Goal: Information Seeking & Learning: Learn about a topic

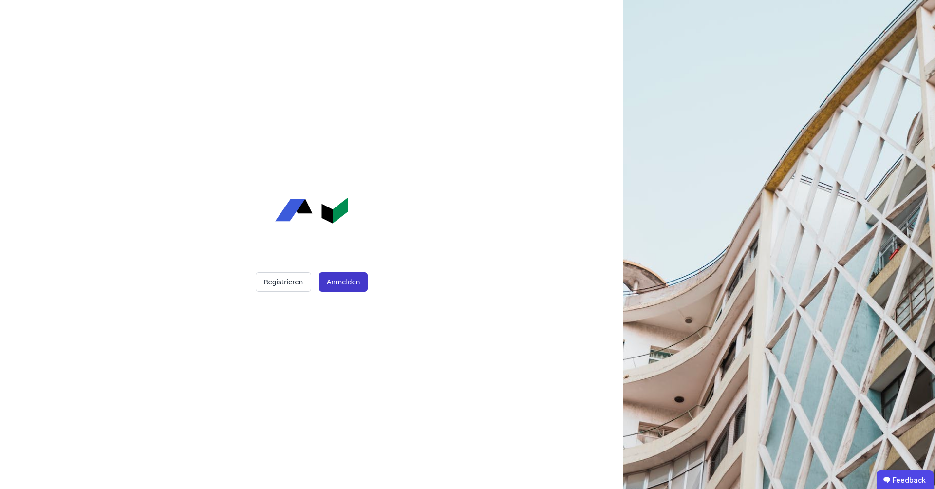
click at [346, 283] on button "Anmelden" at bounding box center [343, 281] width 49 height 19
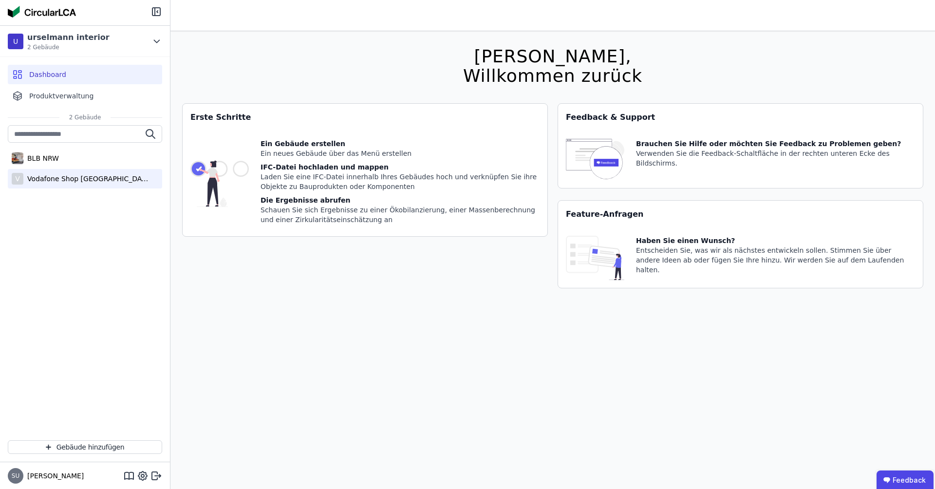
click at [85, 177] on div "Vodafone Shop [GEOGRAPHIC_DATA]" at bounding box center [86, 179] width 127 height 10
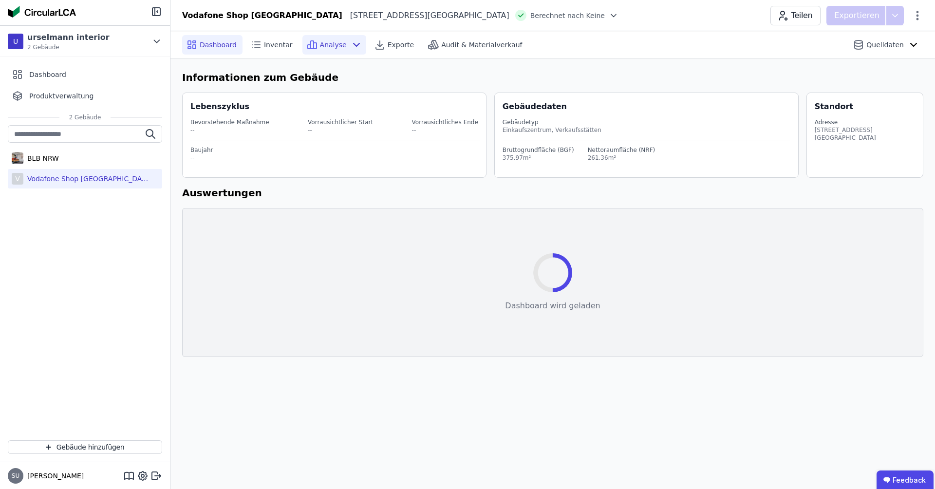
click at [335, 41] on span "Analyse" at bounding box center [333, 45] width 27 height 10
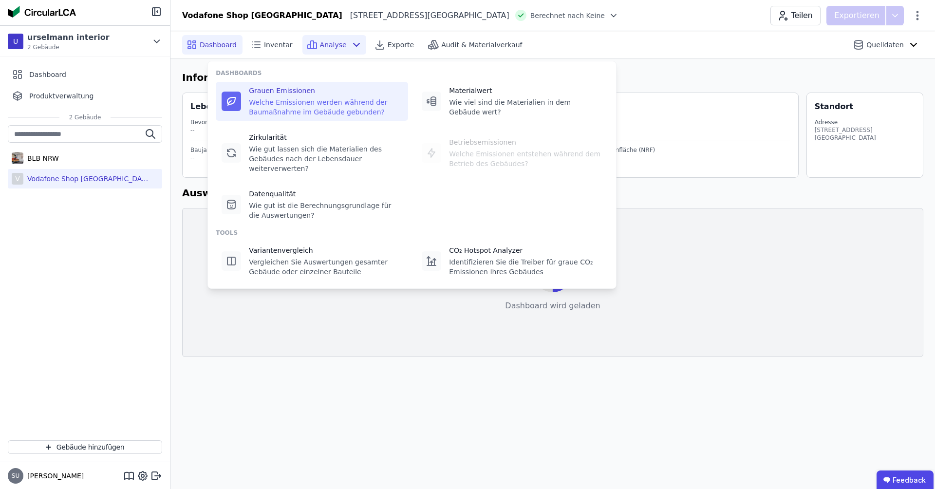
click at [325, 100] on div "Welche Emissionen werden während der Baumaßnahme im Gebäude gebunden?" at bounding box center [325, 106] width 153 height 19
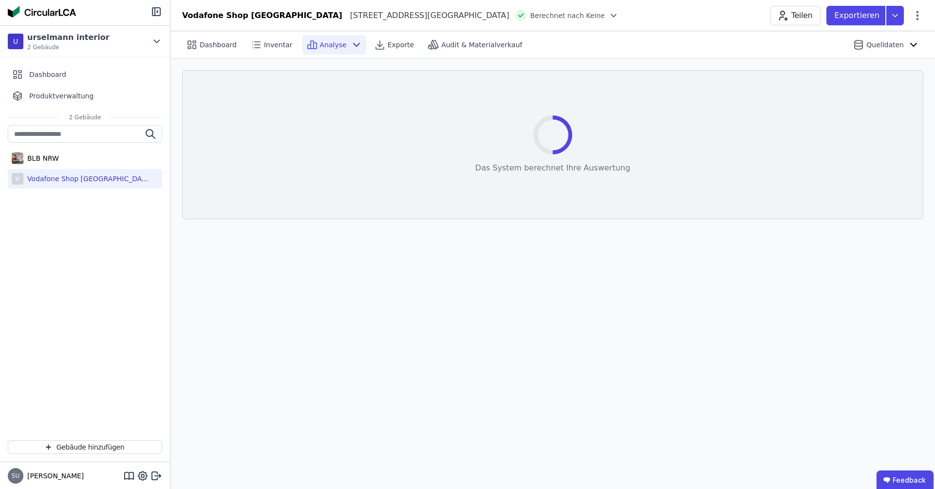
click at [329, 43] on span "Analyse" at bounding box center [333, 45] width 27 height 10
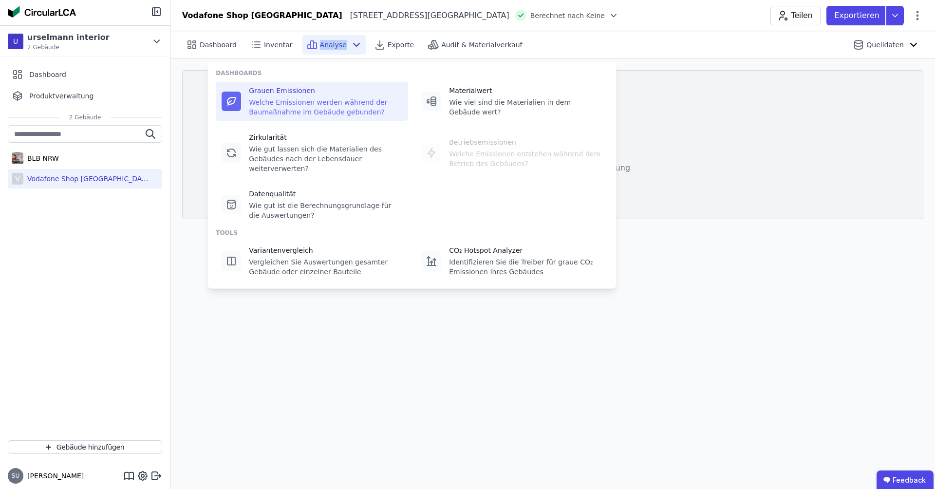
click at [329, 43] on span "Analyse" at bounding box center [333, 45] width 27 height 10
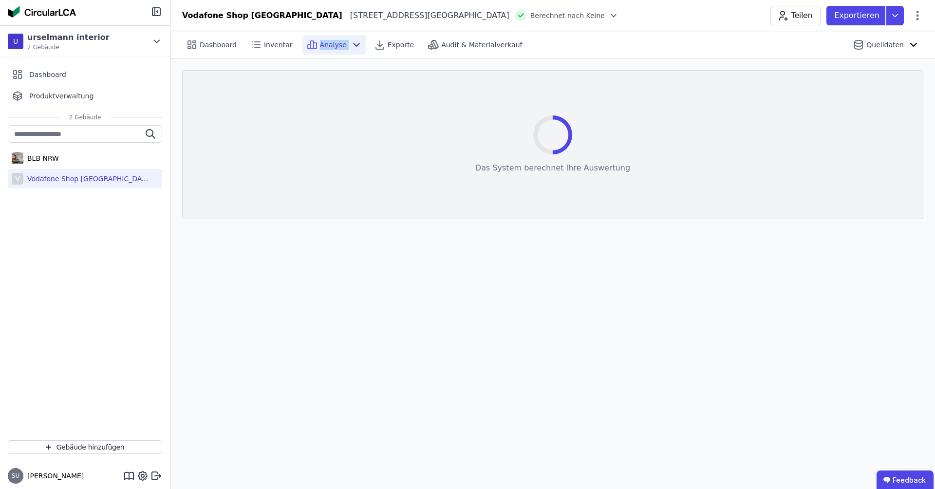
click at [329, 43] on span "Analyse" at bounding box center [333, 45] width 27 height 10
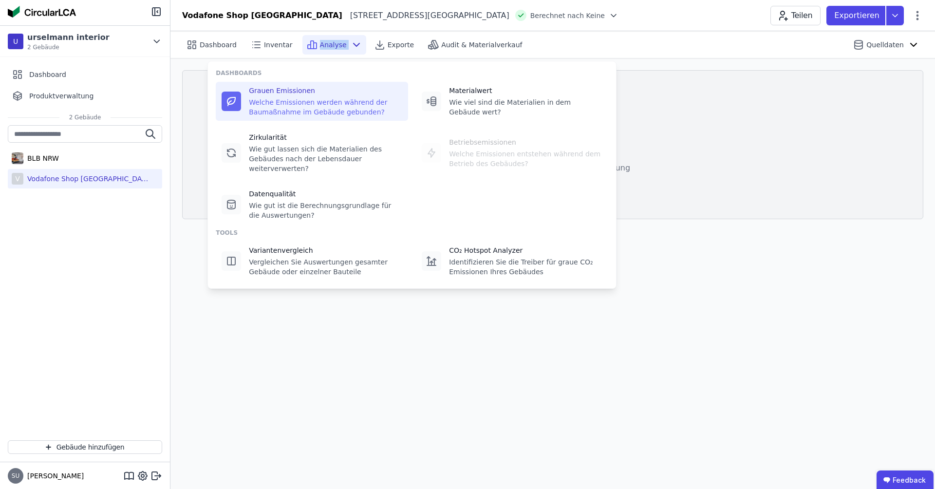
click at [329, 43] on span "Analyse" at bounding box center [333, 45] width 27 height 10
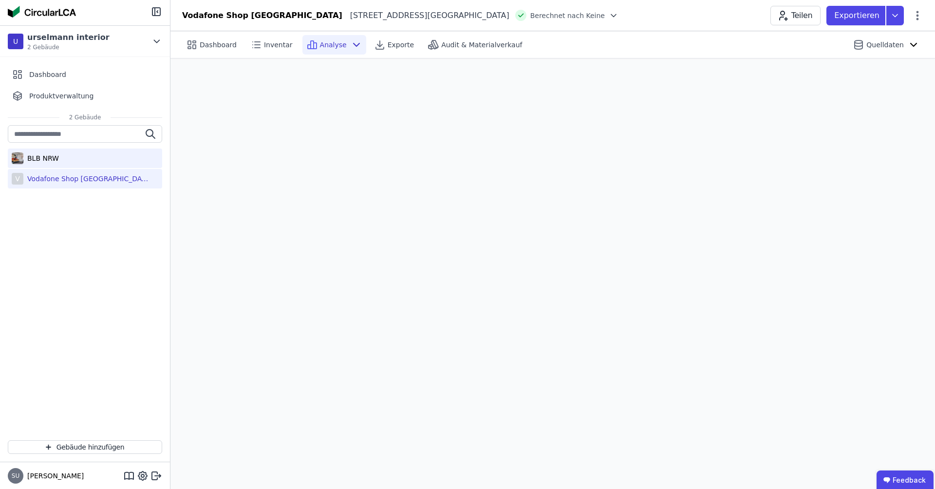
click at [103, 152] on div "BLB NRW" at bounding box center [85, 158] width 154 height 19
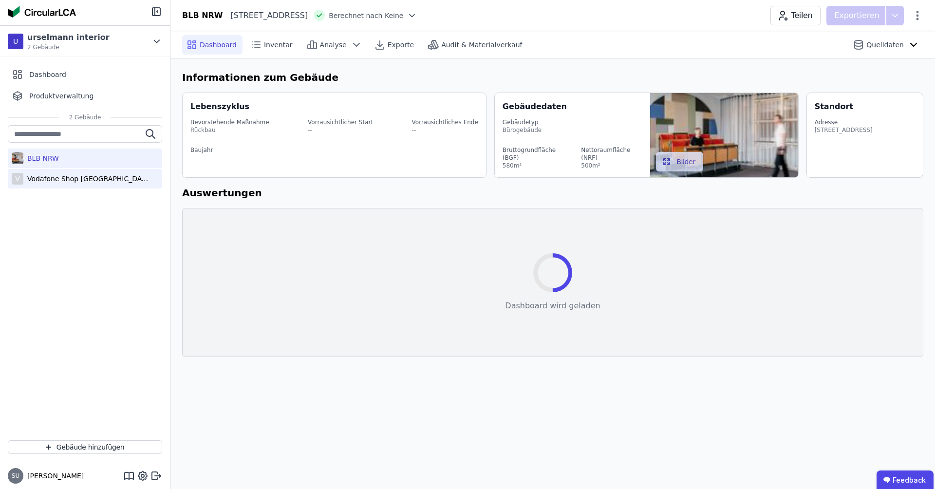
click at [105, 172] on div "V Vodafone Shop [GEOGRAPHIC_DATA]" at bounding box center [85, 178] width 154 height 19
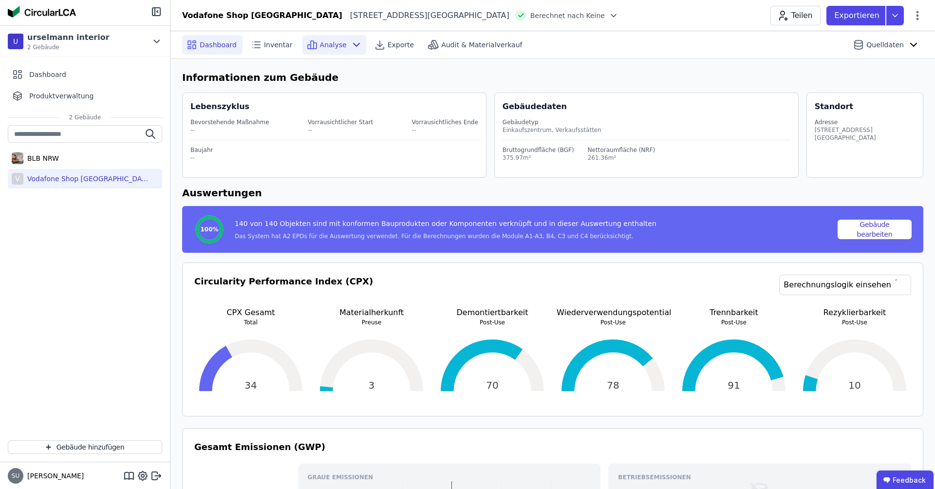
click at [336, 42] on span "Analyse" at bounding box center [333, 45] width 27 height 10
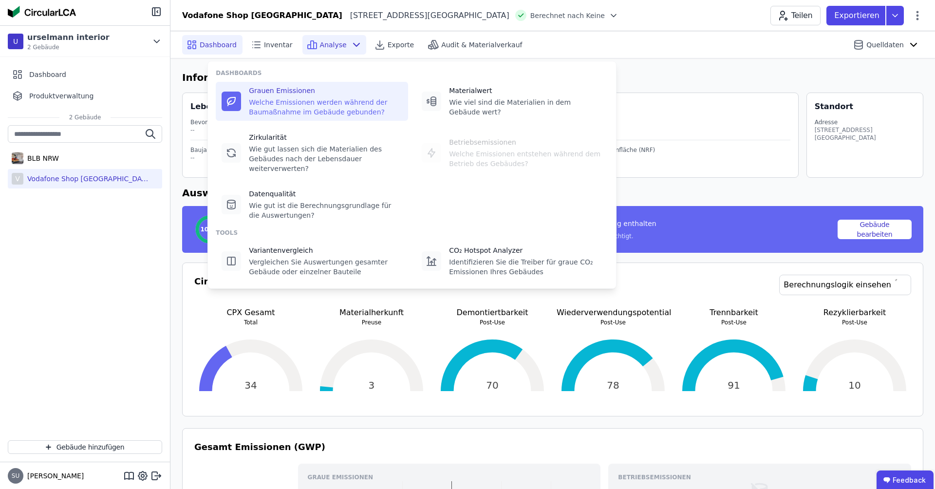
click at [340, 97] on div "Welche Emissionen werden während der Baumaßnahme im Gebäude gebunden?" at bounding box center [325, 106] width 153 height 19
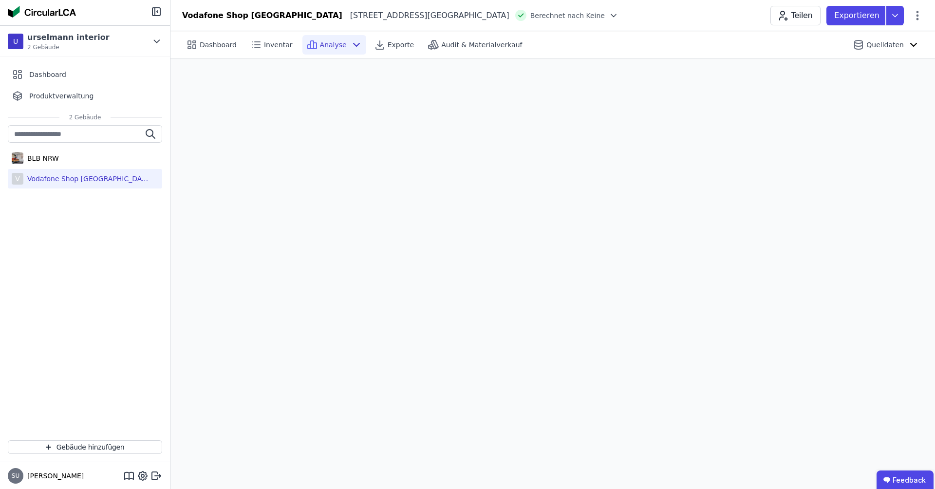
click at [329, 52] on div "Analyse" at bounding box center [335, 44] width 64 height 19
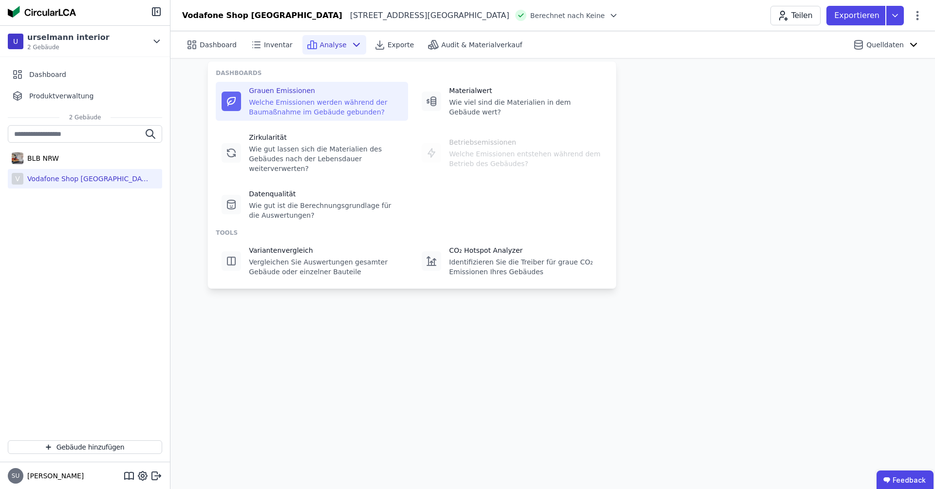
click at [329, 95] on div "Grauen Emissionen" at bounding box center [325, 91] width 153 height 10
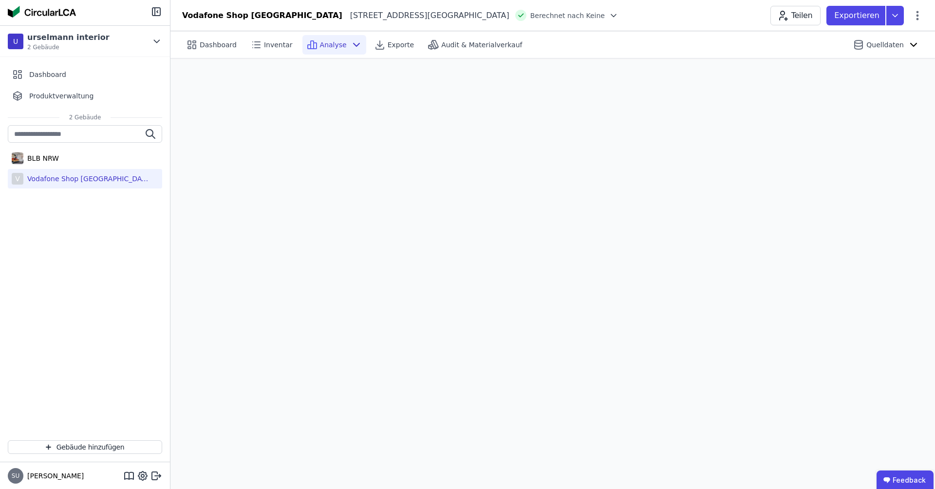
click at [210, 58] on div "Dashboard Inventar Analyse Exporte Audit & Materialverkauf Quelldaten" at bounding box center [553, 44] width 765 height 27
click at [212, 45] on span "Dashboard" at bounding box center [218, 45] width 37 height 10
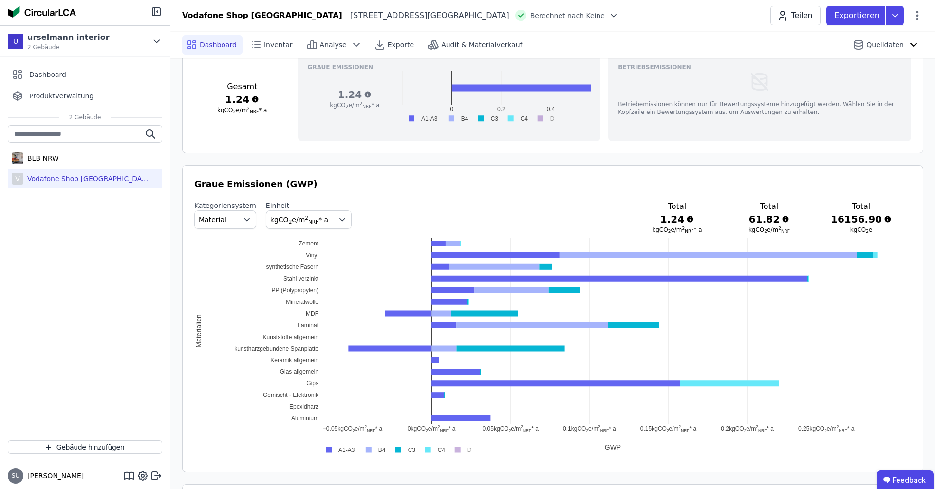
scroll to position [401, 0]
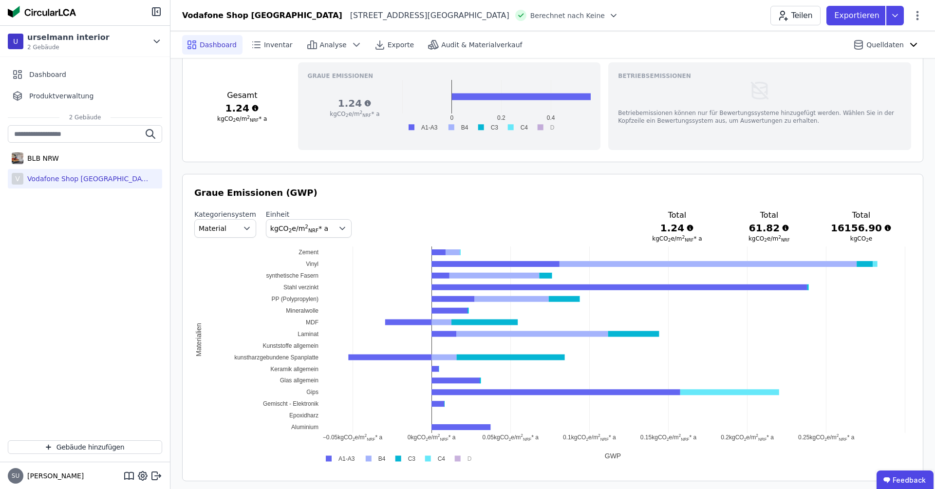
click at [237, 230] on button "Material" at bounding box center [225, 228] width 62 height 19
click at [237, 229] on button "Material" at bounding box center [225, 228] width 62 height 19
click at [294, 225] on span "kgCO 2 e/m 2 NRF * a" at bounding box center [299, 229] width 58 height 8
click at [303, 284] on div "kgCO 2 e" at bounding box center [308, 286] width 69 height 10
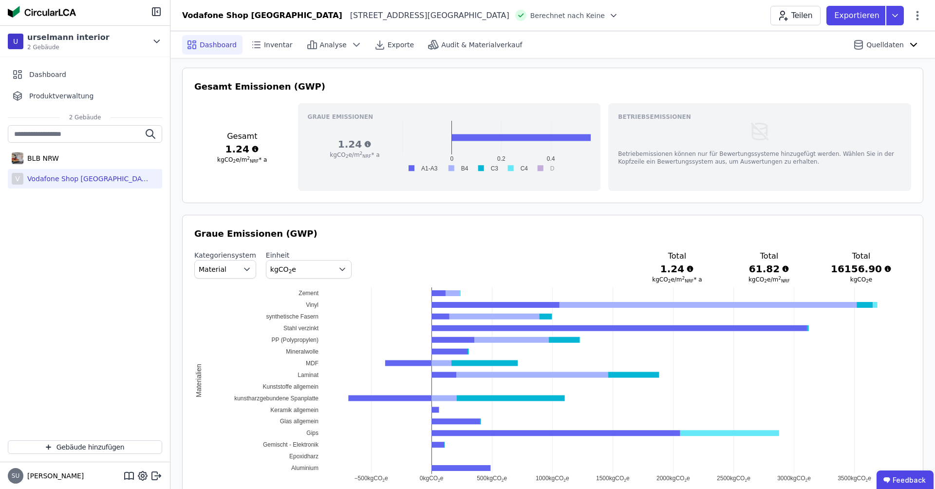
scroll to position [359, 0]
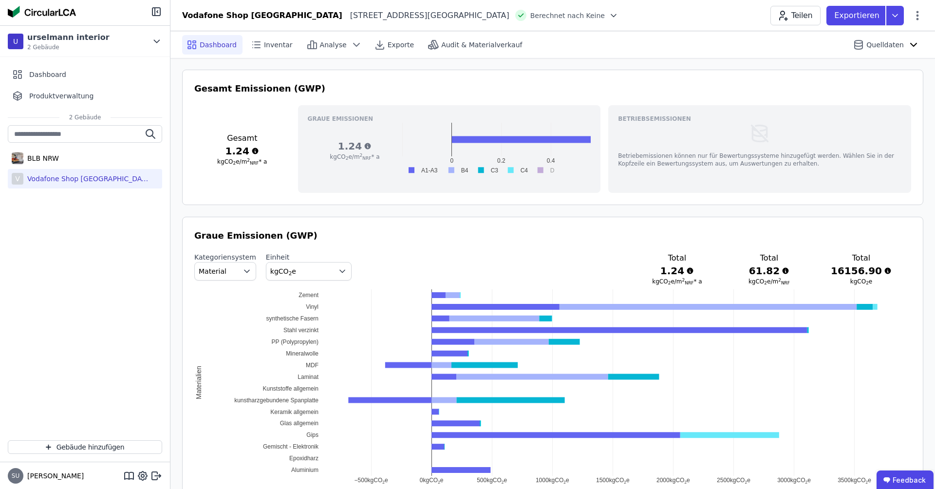
click at [409, 168] on rect at bounding box center [421, 170] width 38 height 9
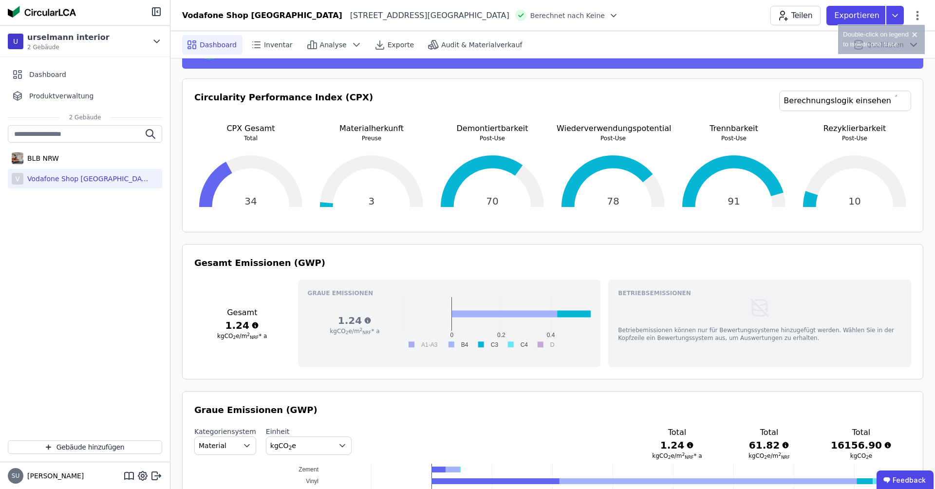
scroll to position [188, 0]
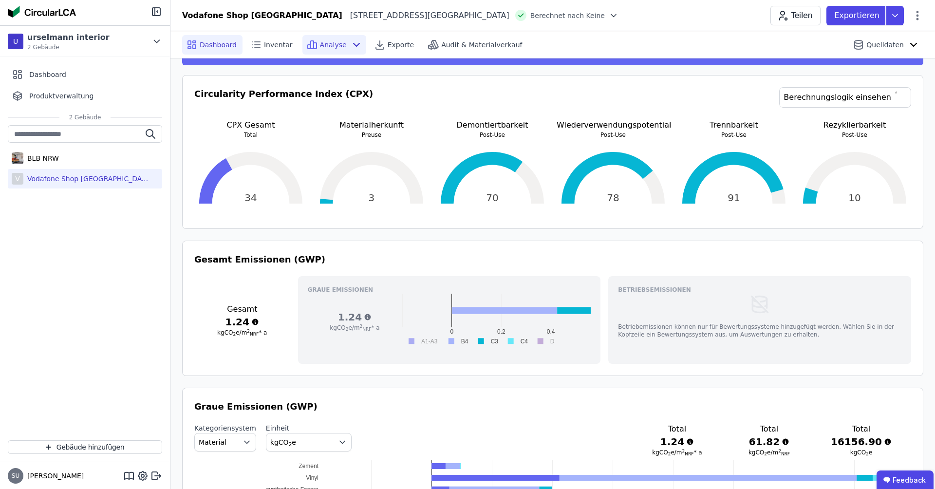
click at [322, 41] on span "Analyse" at bounding box center [333, 45] width 27 height 10
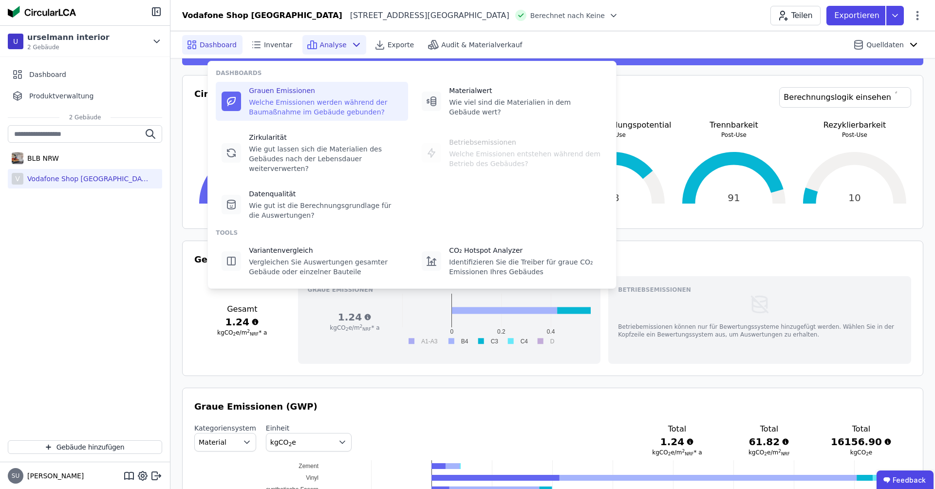
click at [323, 99] on div "Welche Emissionen werden während der Baumaßnahme im Gebäude gebunden?" at bounding box center [325, 106] width 153 height 19
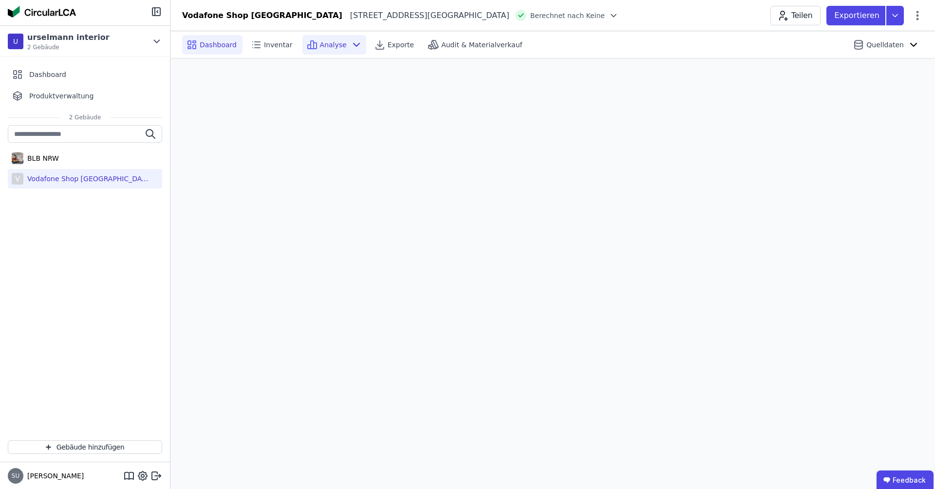
click at [210, 45] on span "Dashboard" at bounding box center [218, 45] width 37 height 10
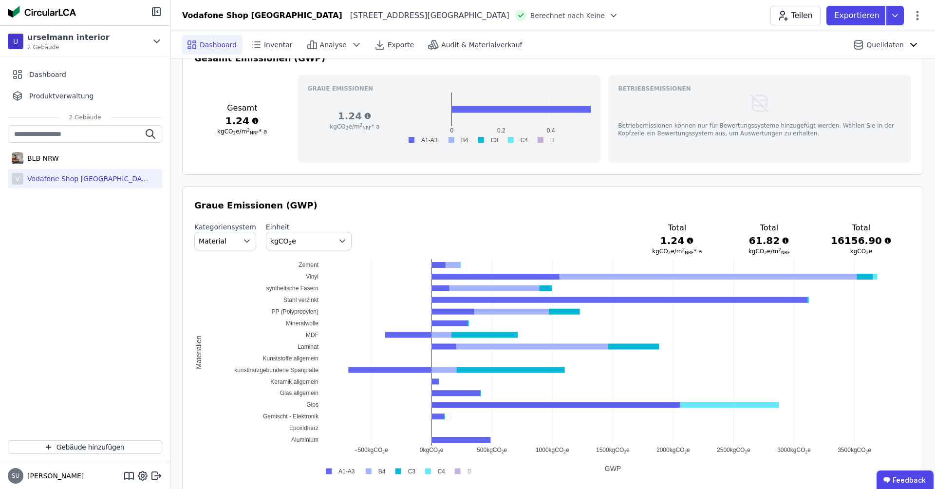
scroll to position [399, 0]
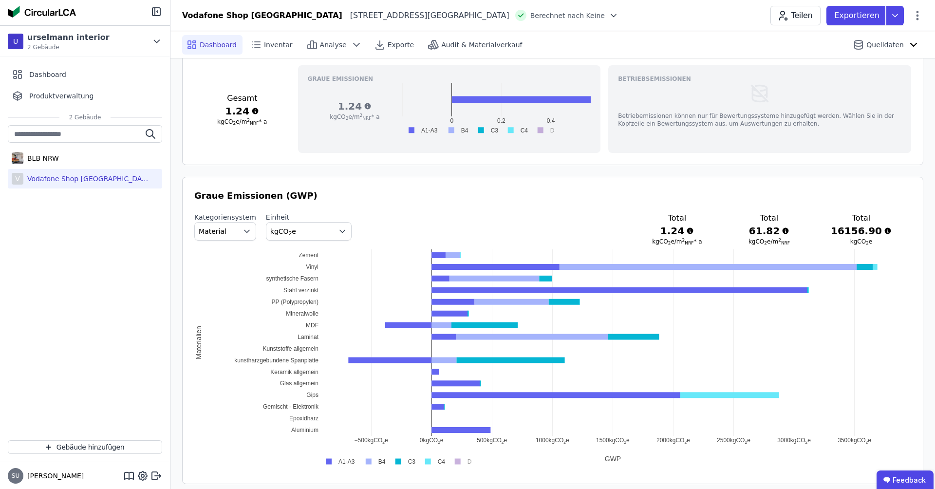
click at [331, 459] on rect at bounding box center [338, 461] width 38 height 9
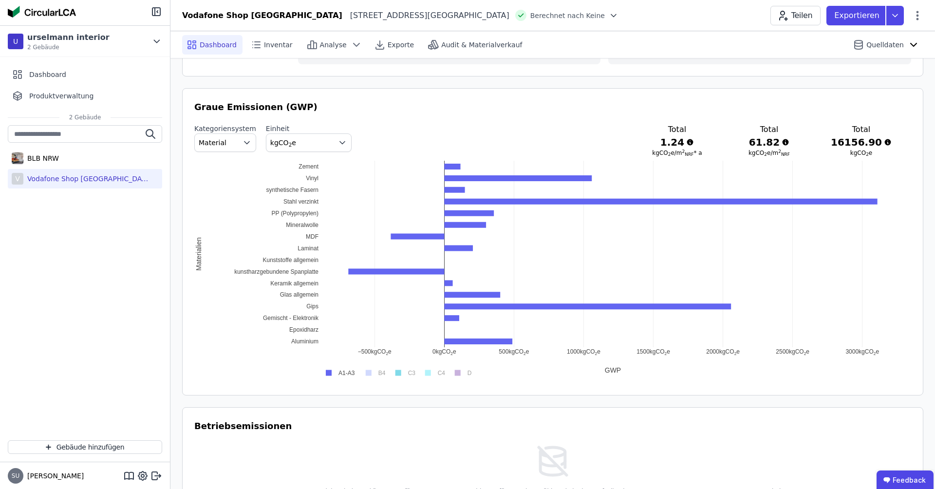
scroll to position [499, 0]
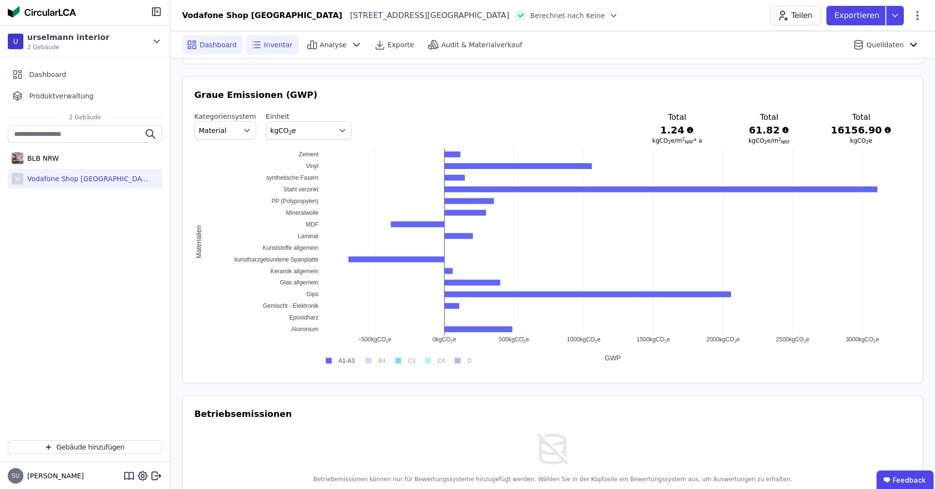
click at [267, 44] on span "Inventar" at bounding box center [278, 45] width 29 height 10
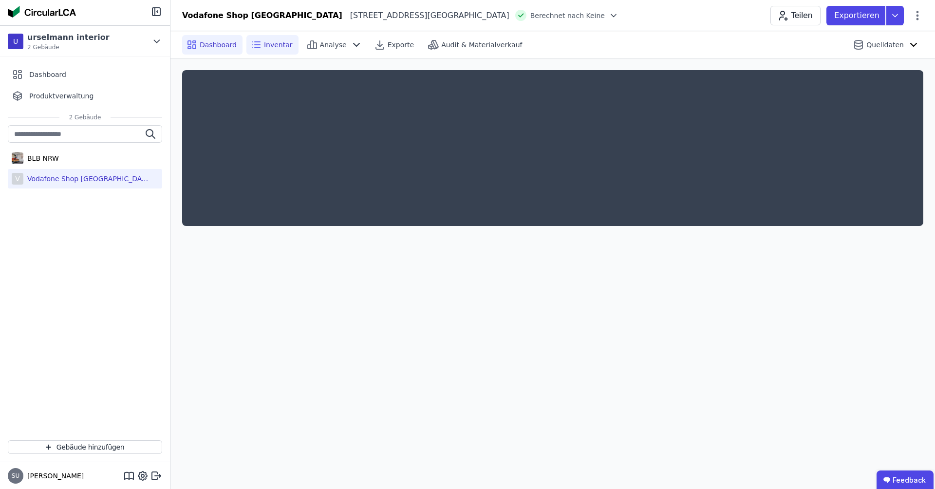
click at [214, 43] on span "Dashboard" at bounding box center [218, 45] width 37 height 10
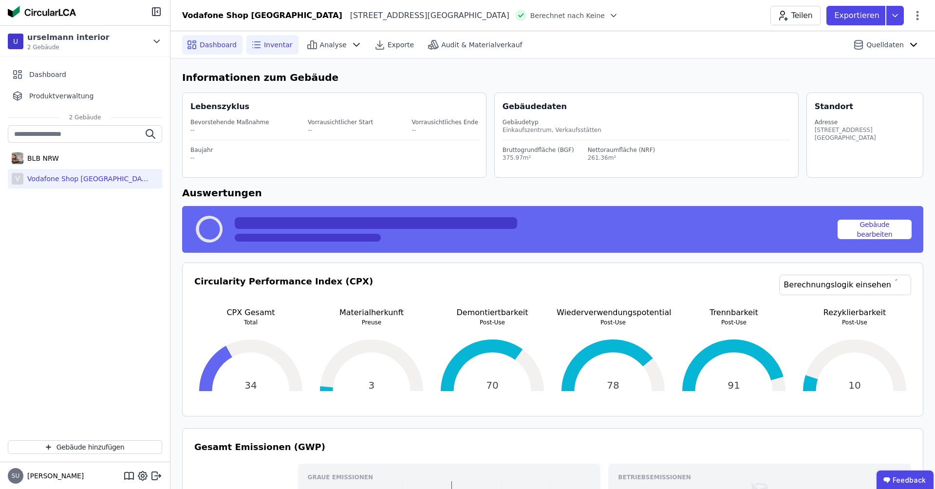
click at [284, 38] on div "Inventar" at bounding box center [273, 44] width 52 height 19
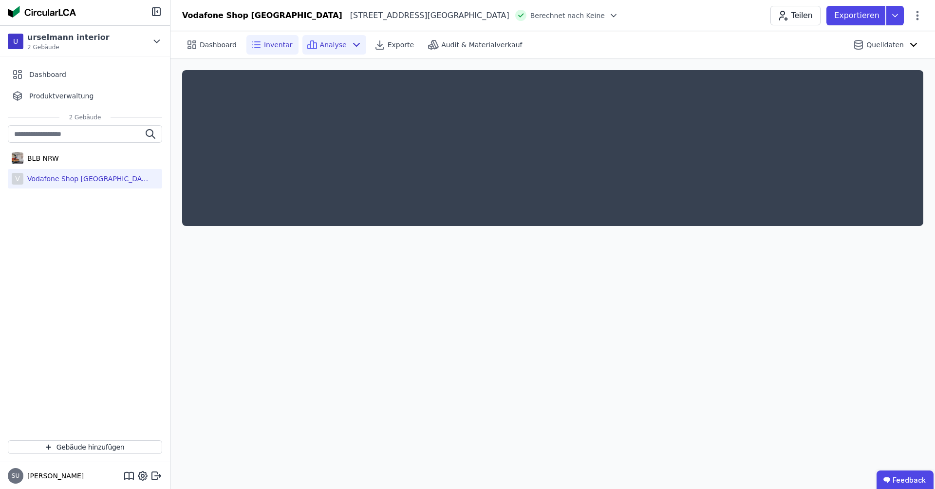
click at [320, 46] on span "Analyse" at bounding box center [333, 45] width 27 height 10
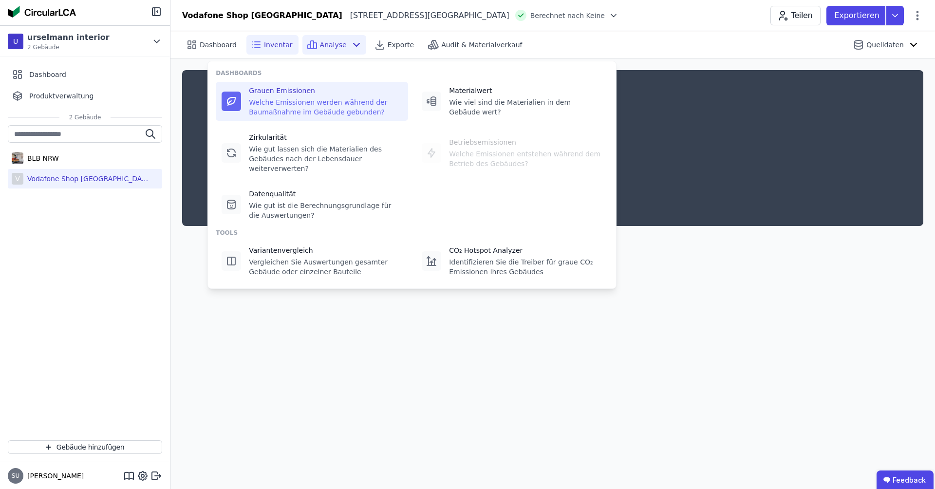
click at [316, 104] on div "Welche Emissionen werden während der Baumaßnahme im Gebäude gebunden?" at bounding box center [325, 106] width 153 height 19
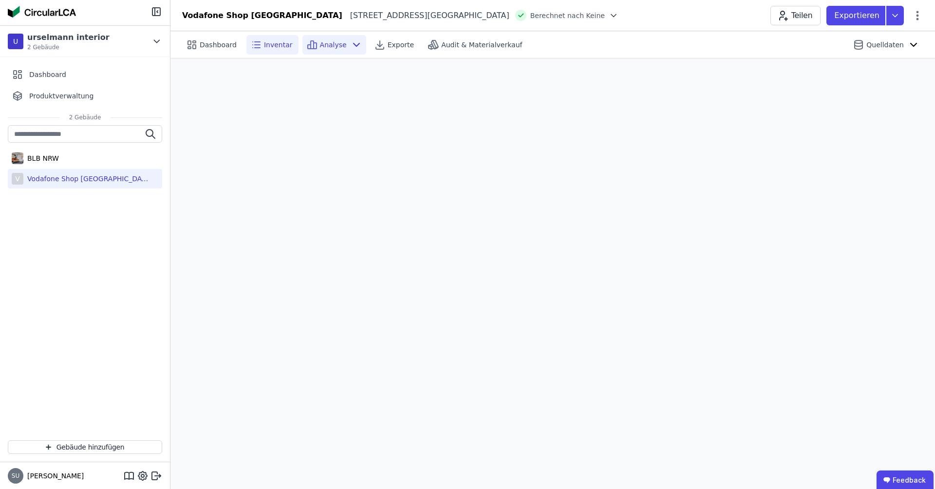
click at [268, 44] on span "Inventar" at bounding box center [278, 45] width 29 height 10
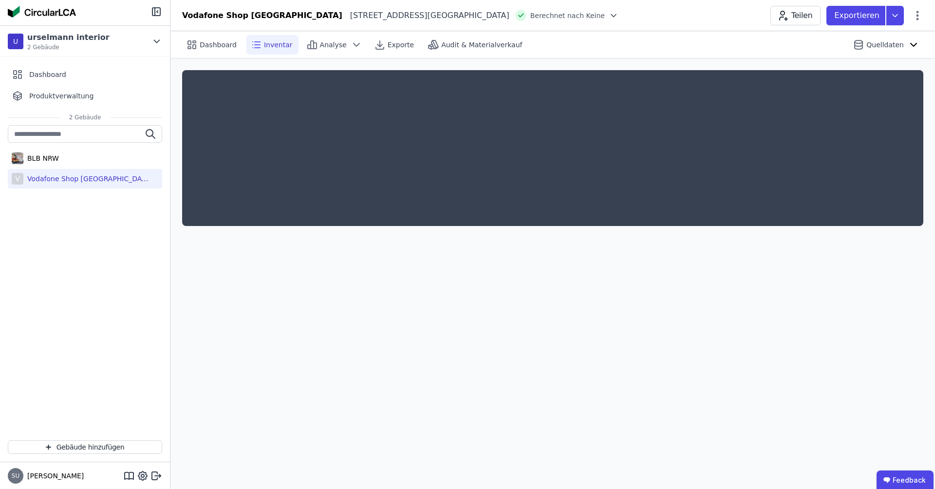
click at [81, 25] on div "U urselmann interior 2 Gebäude Dashboard Produktverwaltung 2 Gebäude BLB NRW V …" at bounding box center [85, 243] width 170 height 437
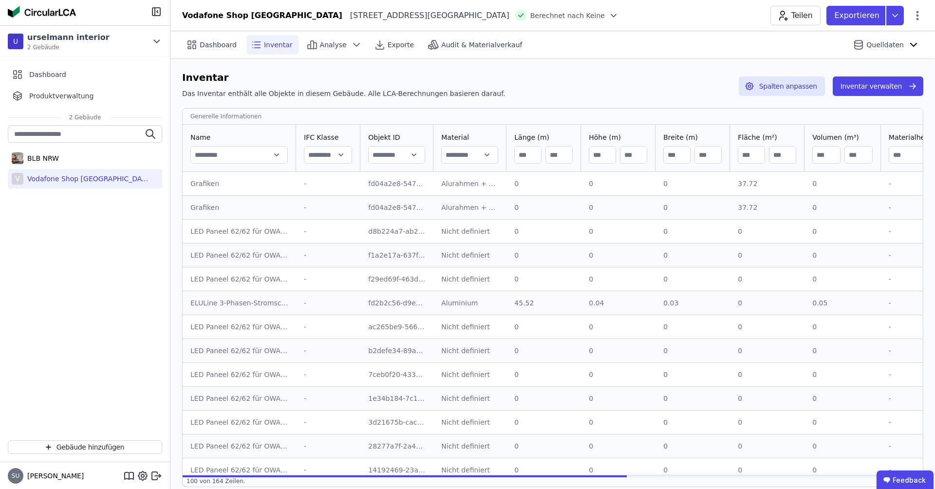
click at [78, 14] on div at bounding box center [85, 12] width 170 height 25
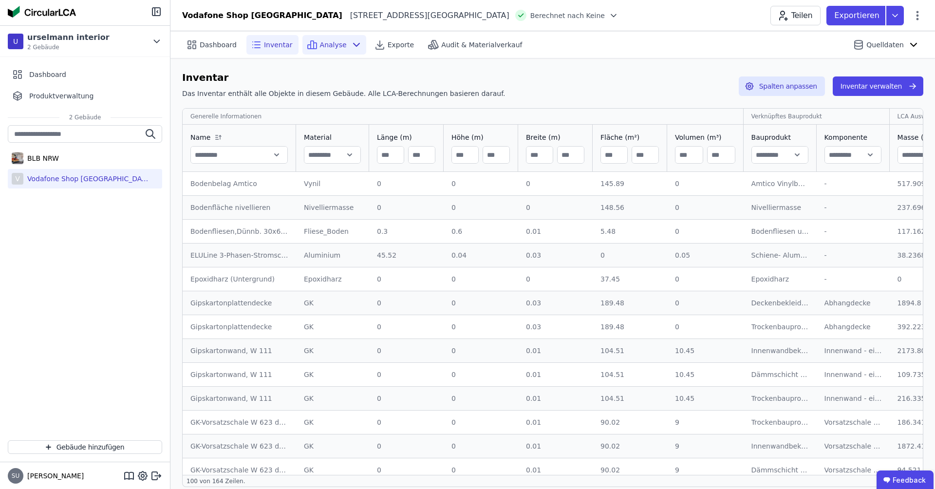
click at [336, 42] on span "Analyse" at bounding box center [333, 45] width 27 height 10
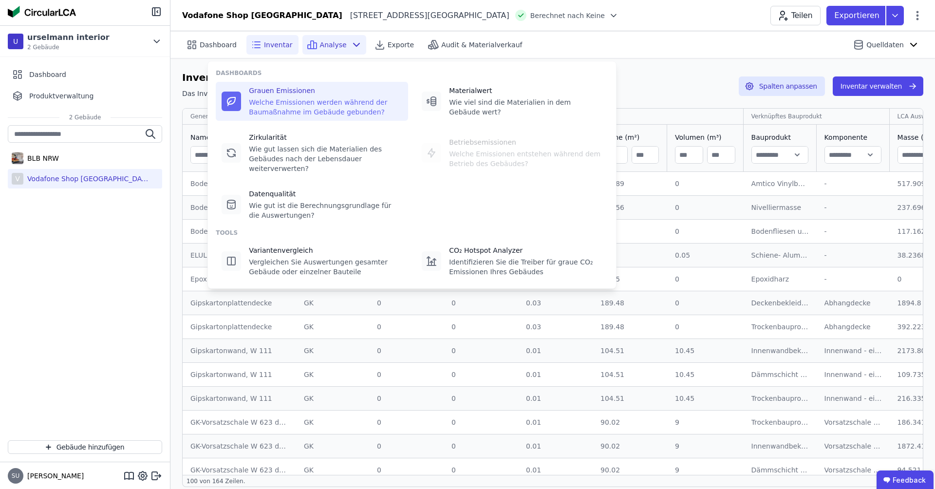
click at [329, 95] on div "Grauen Emissionen" at bounding box center [325, 91] width 153 height 10
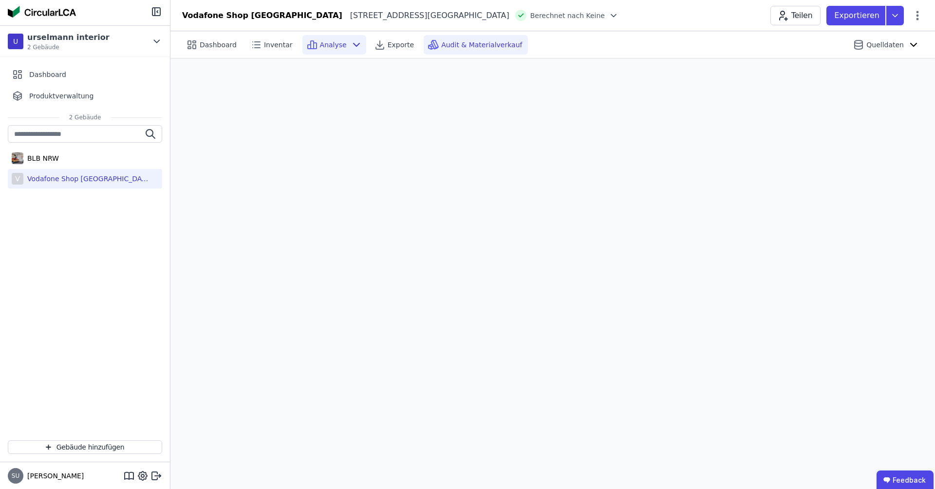
click at [473, 45] on span "Audit & Materialverkauf" at bounding box center [481, 45] width 81 height 10
click at [221, 48] on span "Dashboard" at bounding box center [218, 45] width 37 height 10
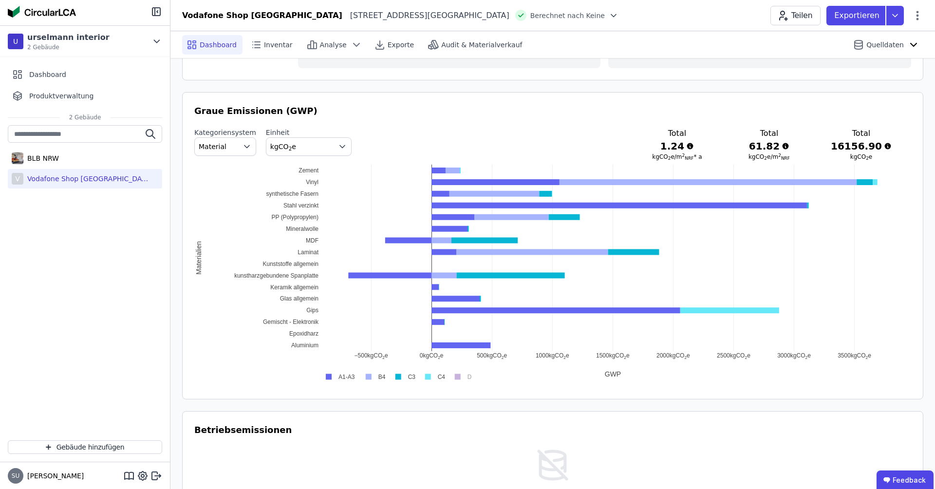
scroll to position [394, 0]
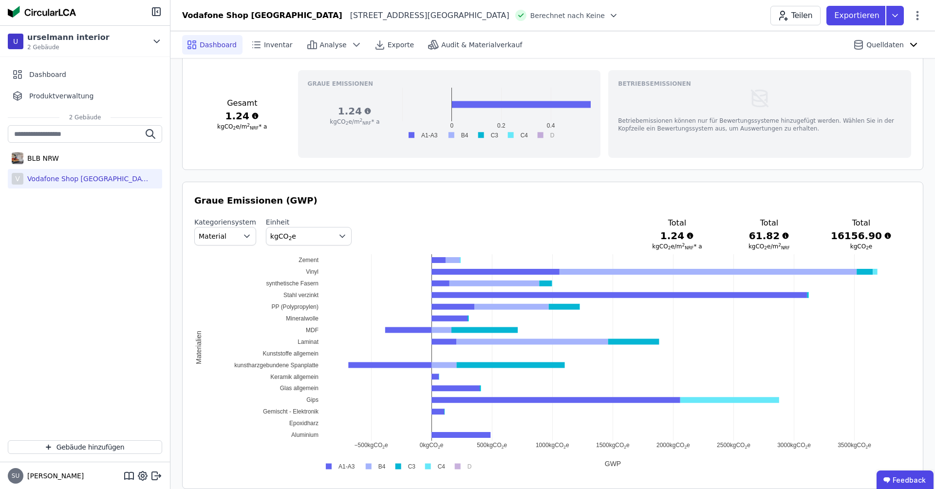
click at [234, 237] on button "Material" at bounding box center [225, 236] width 62 height 19
drag, startPoint x: 232, startPoint y: 283, endPoint x: 228, endPoint y: 289, distance: 7.2
click at [228, 289] on ul "Material IFC Entity DIN 276" at bounding box center [225, 275] width 62 height 57
click at [228, 289] on div "DIN 276" at bounding box center [225, 294] width 45 height 10
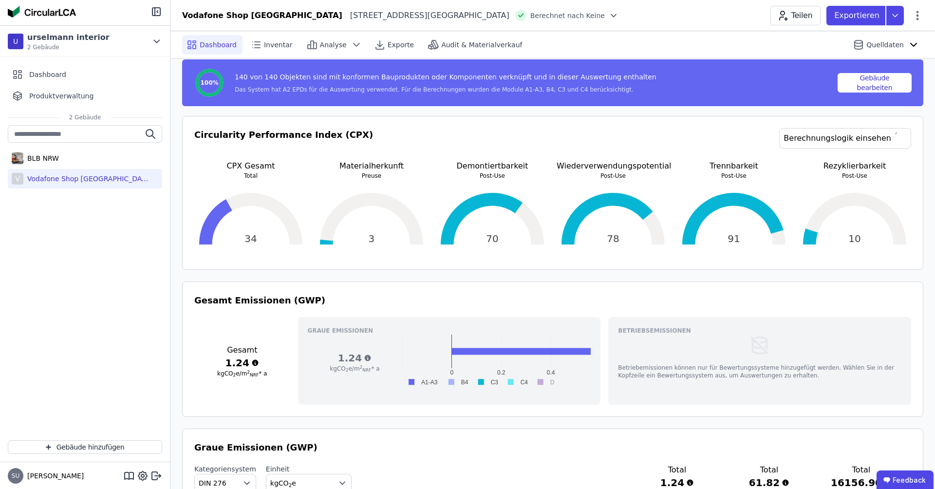
scroll to position [65, 0]
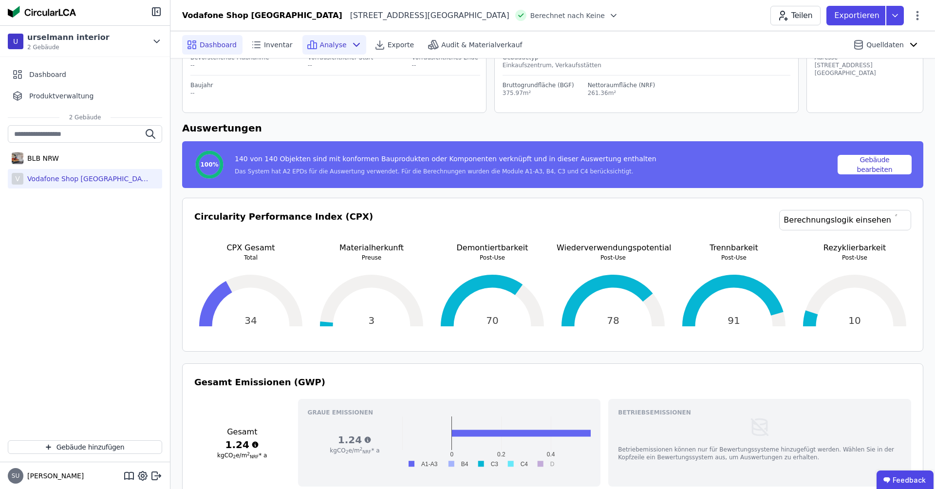
click at [326, 48] on span "Analyse" at bounding box center [333, 45] width 27 height 10
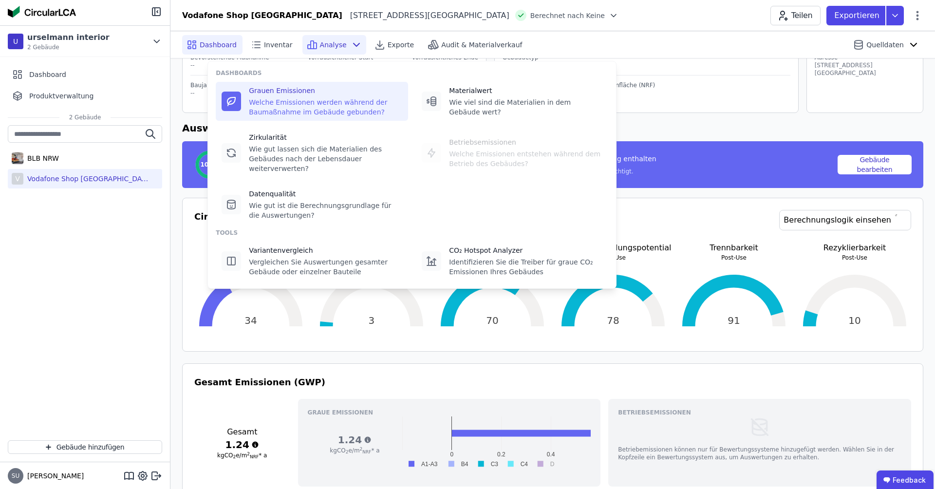
click at [328, 91] on div "Grauen Emissionen" at bounding box center [325, 91] width 153 height 10
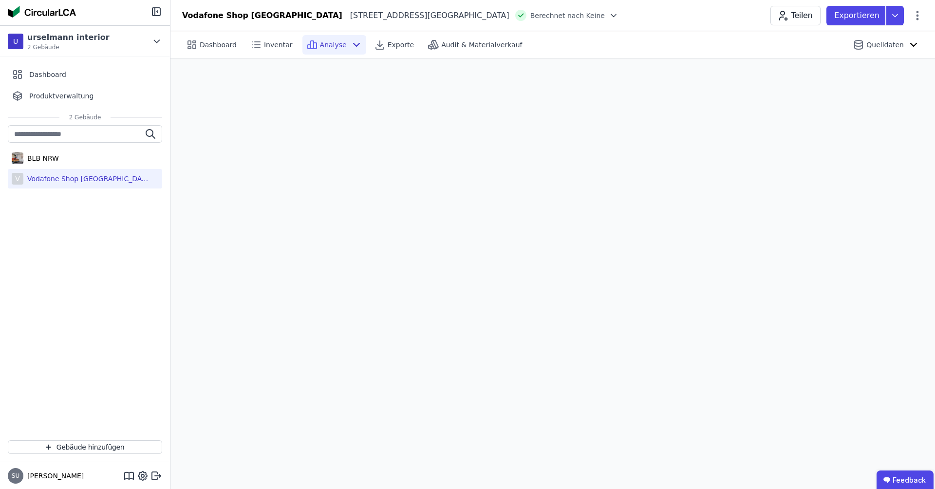
click at [59, 16] on img at bounding box center [42, 12] width 68 height 12
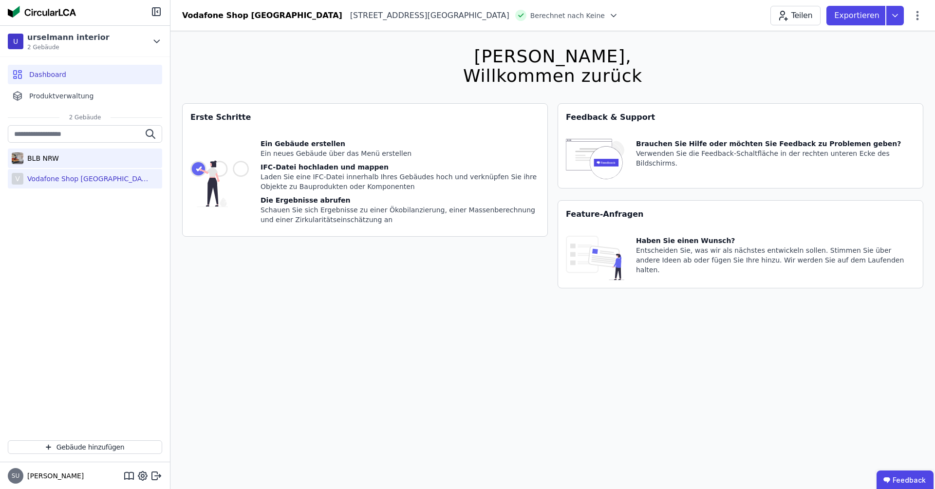
click at [54, 155] on div "BLB NRW" at bounding box center [41, 158] width 36 height 10
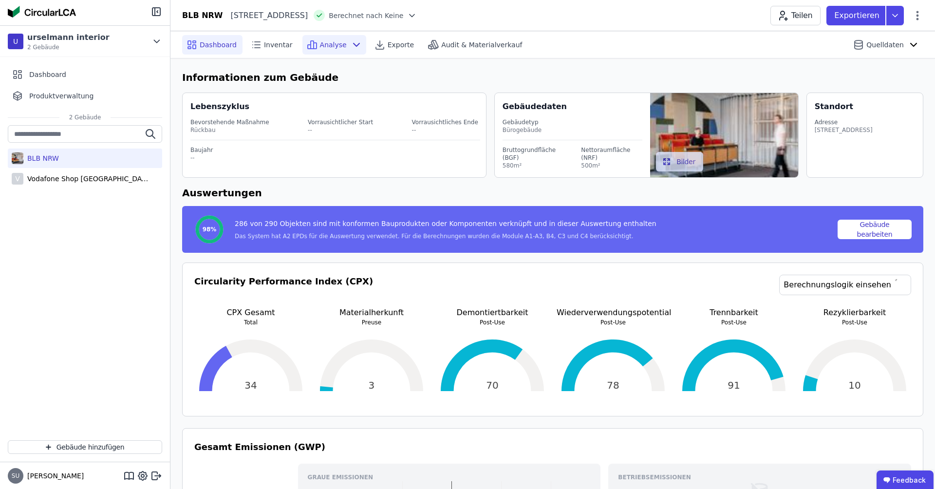
click at [326, 48] on span "Analyse" at bounding box center [333, 45] width 27 height 10
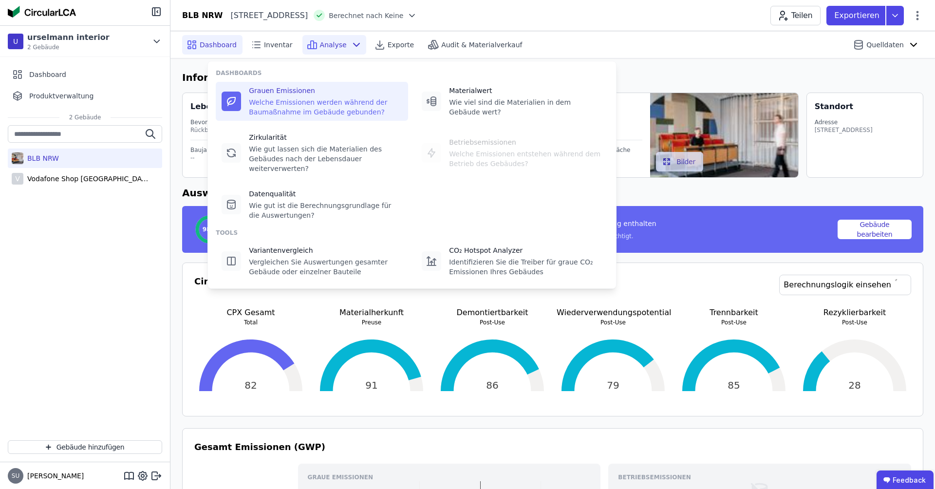
click at [339, 95] on div "Grauen Emissionen" at bounding box center [325, 91] width 153 height 10
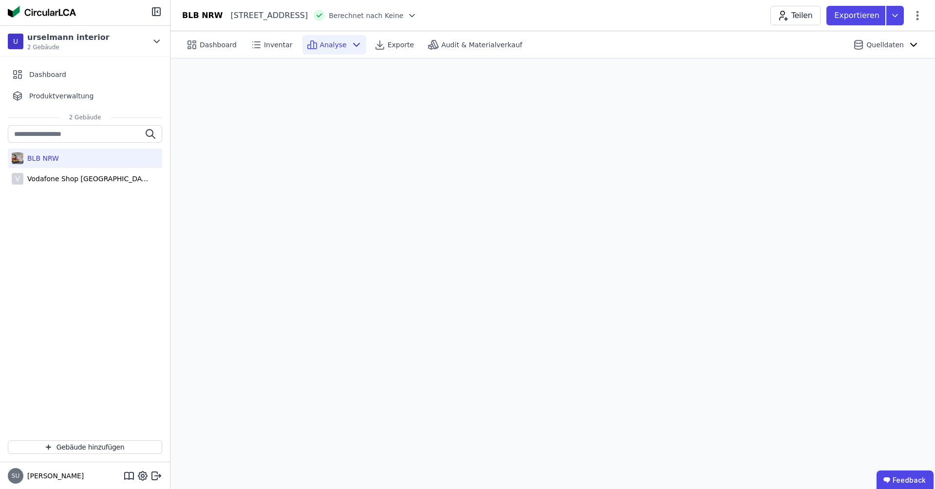
click at [61, 14] on img at bounding box center [42, 12] width 68 height 12
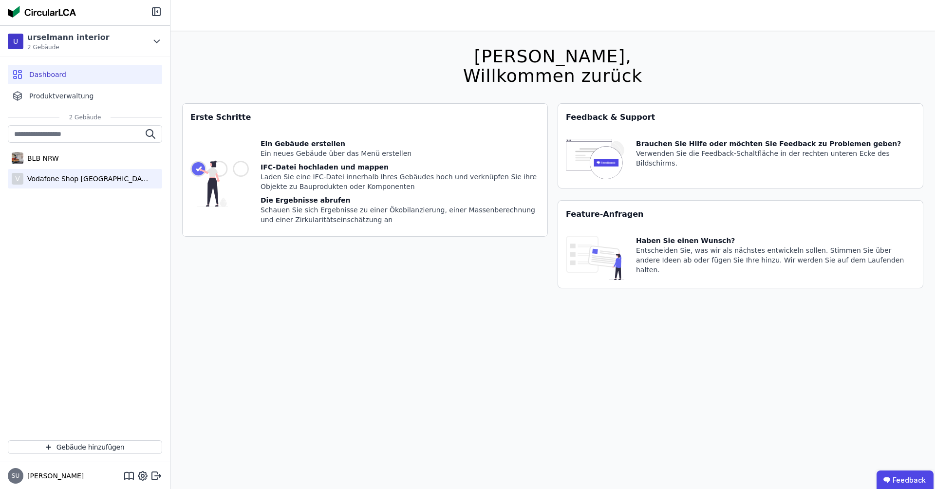
click at [100, 180] on div "Vodafone Shop [GEOGRAPHIC_DATA]" at bounding box center [86, 179] width 127 height 10
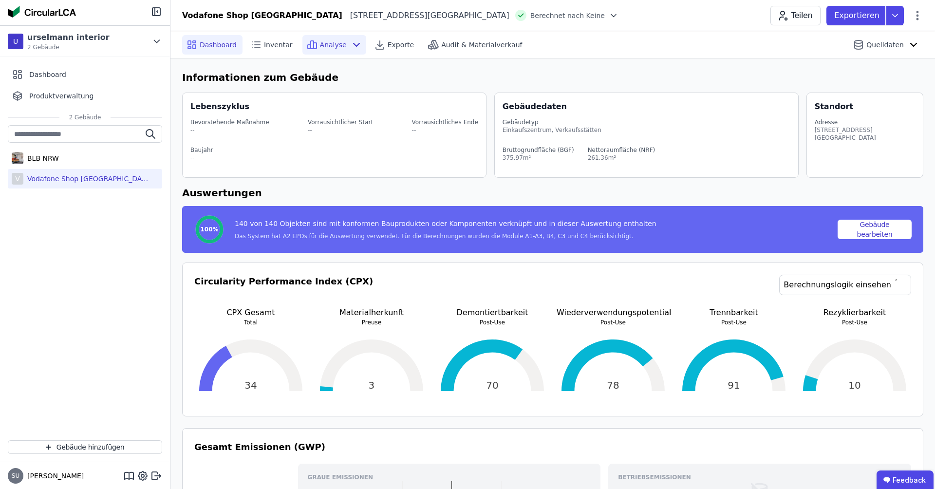
click at [330, 43] on span "Analyse" at bounding box center [333, 45] width 27 height 10
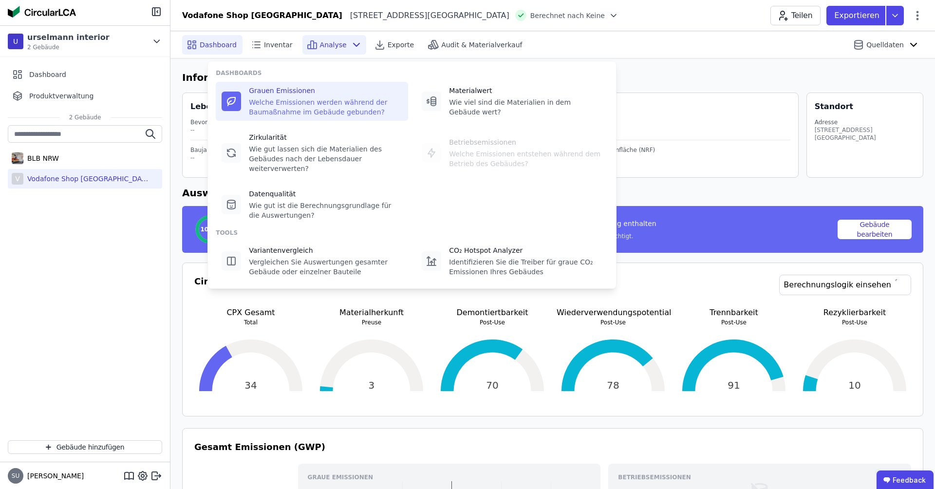
click at [334, 94] on div "Grauen Emissionen" at bounding box center [325, 91] width 153 height 10
